Goal: Transaction & Acquisition: Download file/media

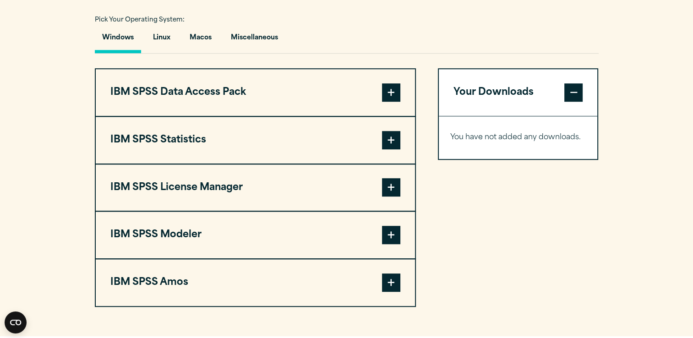
scroll to position [676, 0]
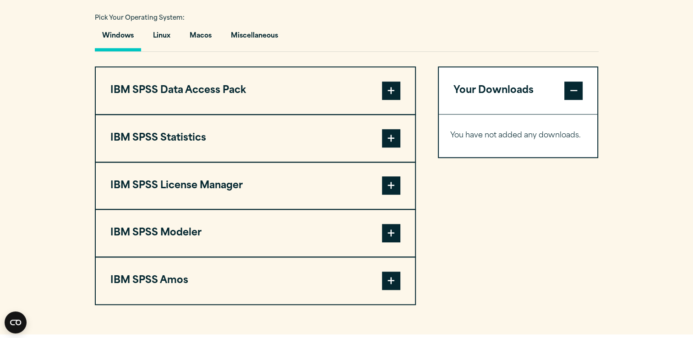
click at [570, 85] on span at bounding box center [573, 91] width 18 height 18
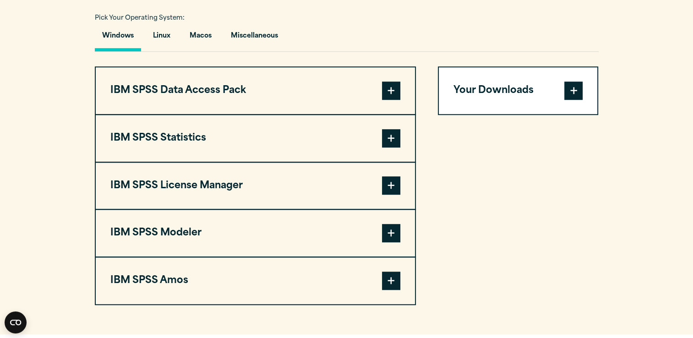
click at [392, 84] on span at bounding box center [391, 91] width 18 height 18
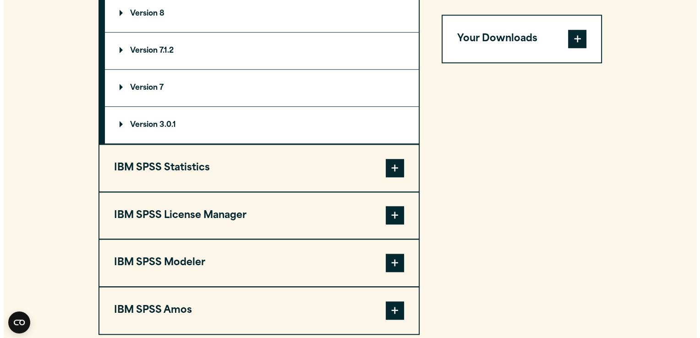
scroll to position [797, 0]
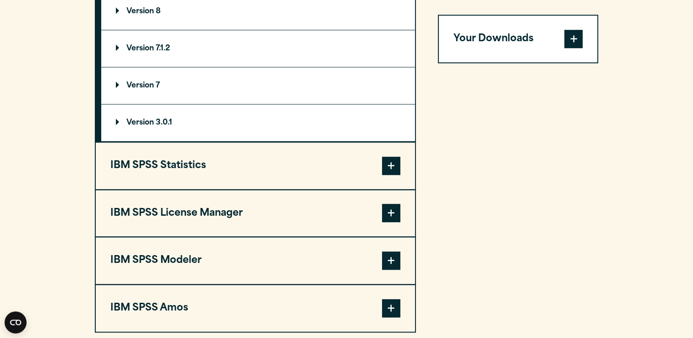
click at [423, 159] on div "IBM SPSS Data Access Pack Version 8 Plugin 32 & 64 Bit Data Access Pack 8.0.zip…" at bounding box center [347, 139] width 504 height 388
click at [386, 159] on span at bounding box center [391, 166] width 18 height 18
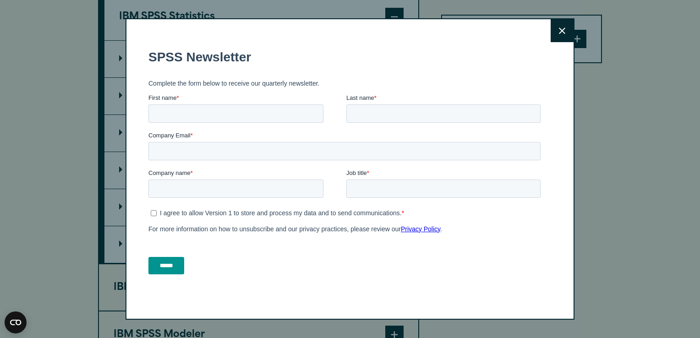
click at [559, 32] on icon at bounding box center [562, 30] width 6 height 6
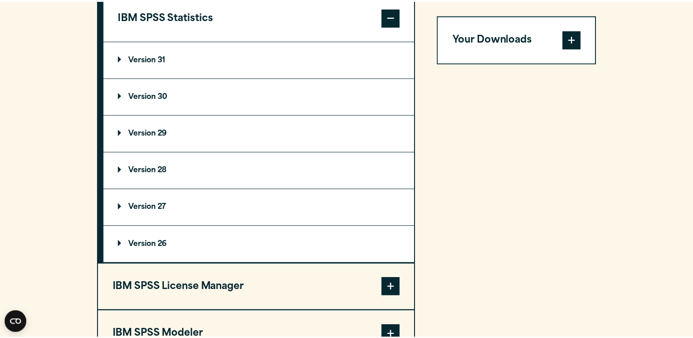
scroll to position [790, 0]
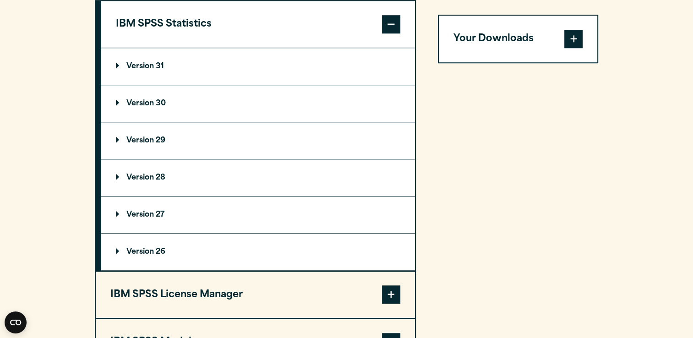
click at [156, 94] on summary "Version 30" at bounding box center [258, 103] width 314 height 37
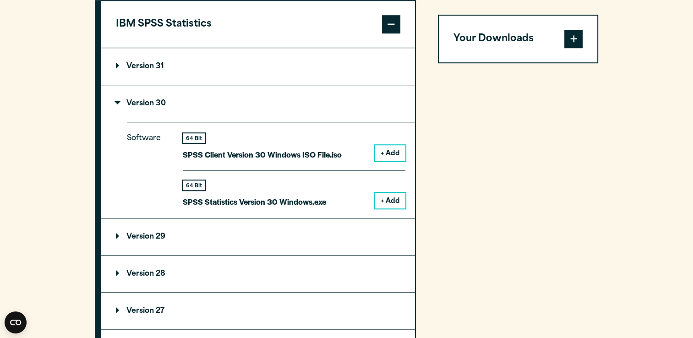
click at [269, 18] on button "IBM SPSS Statistics" at bounding box center [258, 24] width 314 height 47
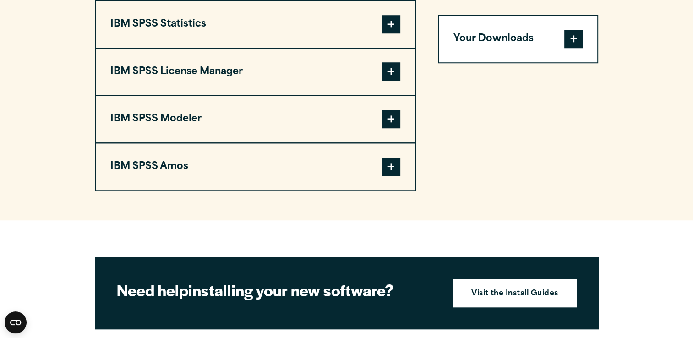
click at [390, 28] on span at bounding box center [391, 24] width 18 height 18
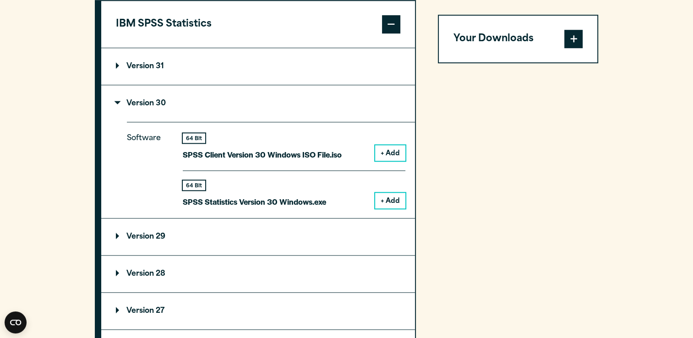
click at [381, 198] on button "+ Add" at bounding box center [390, 201] width 30 height 16
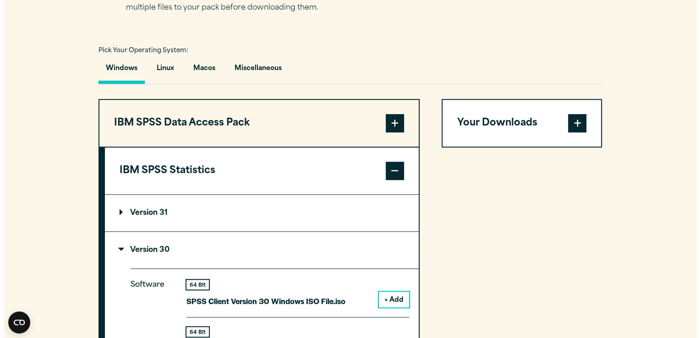
scroll to position [645, 0]
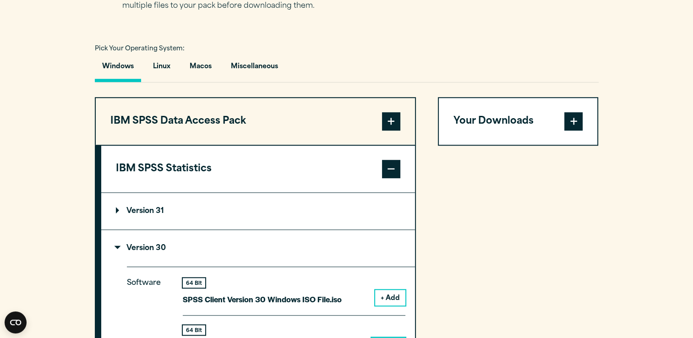
click at [574, 116] on span at bounding box center [573, 121] width 18 height 18
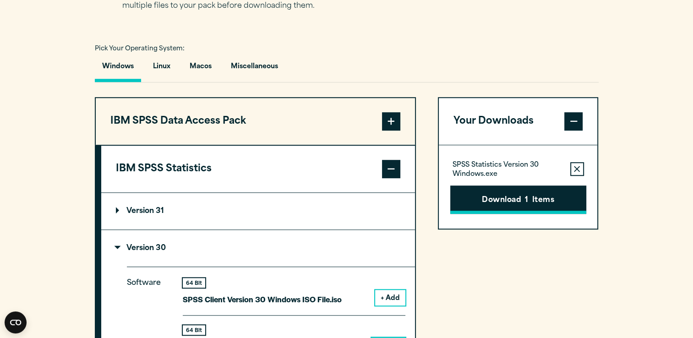
click at [542, 199] on button "Download 1 Items" at bounding box center [518, 200] width 136 height 28
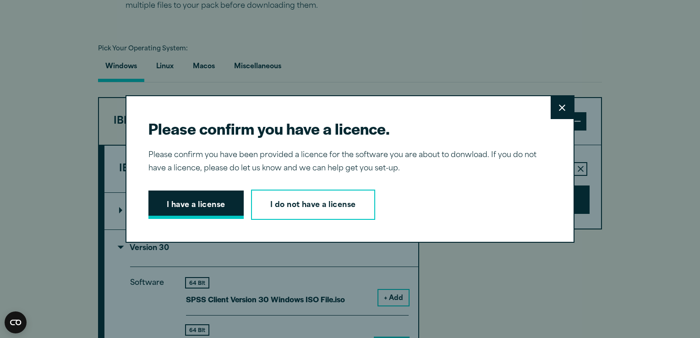
click at [211, 201] on button "I have a license" at bounding box center [195, 205] width 95 height 28
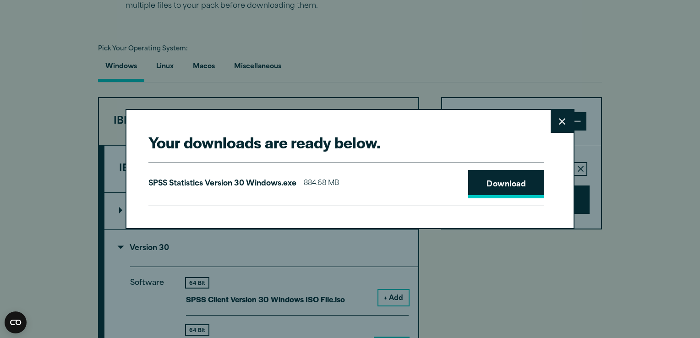
click at [508, 194] on link "Download" at bounding box center [506, 184] width 76 height 28
